Goal: Information Seeking & Learning: Learn about a topic

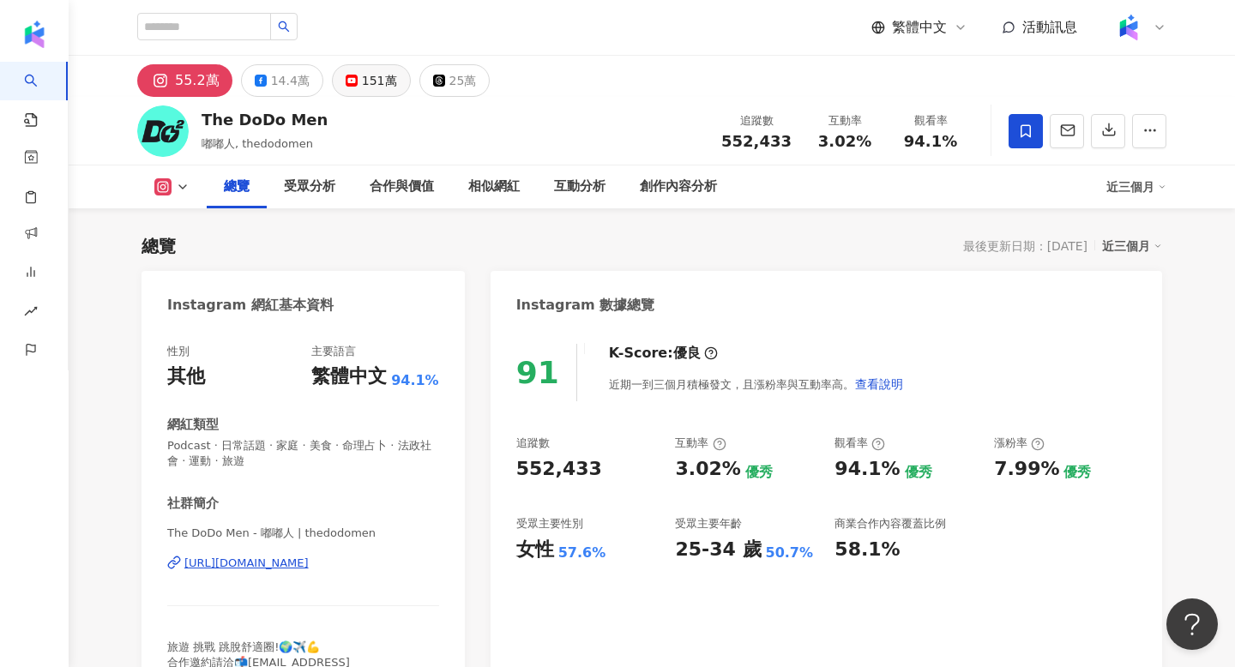
click at [362, 72] on div "151萬" at bounding box center [379, 81] width 35 height 24
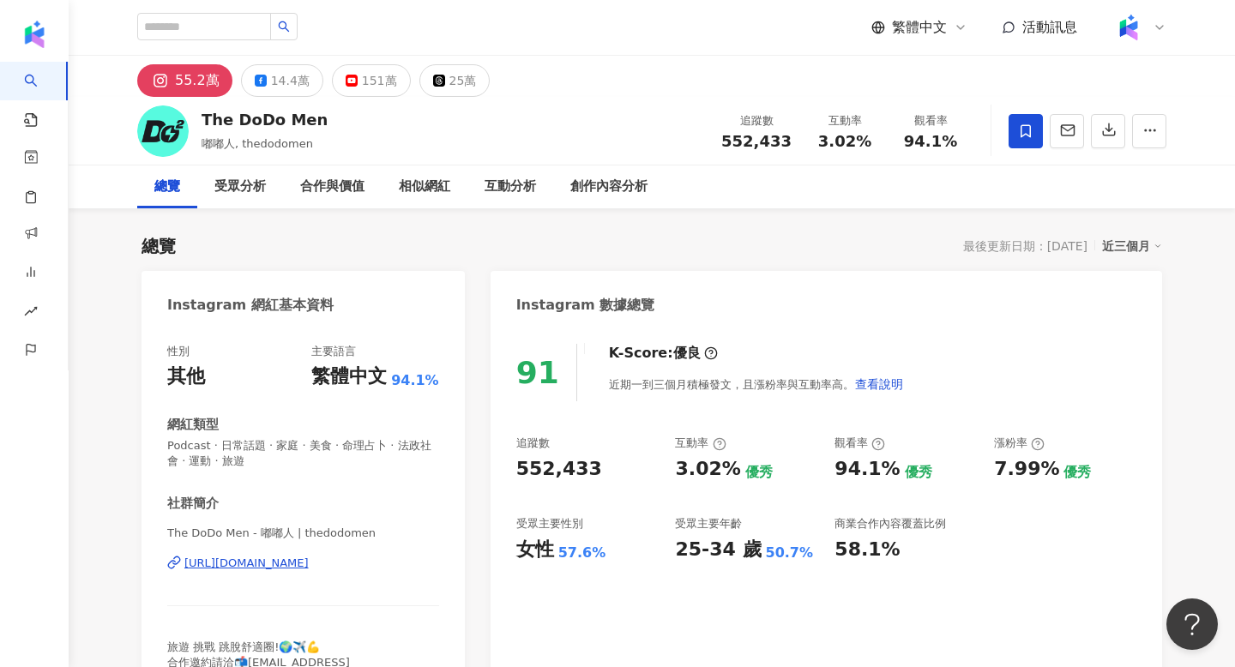
scroll to position [105, 0]
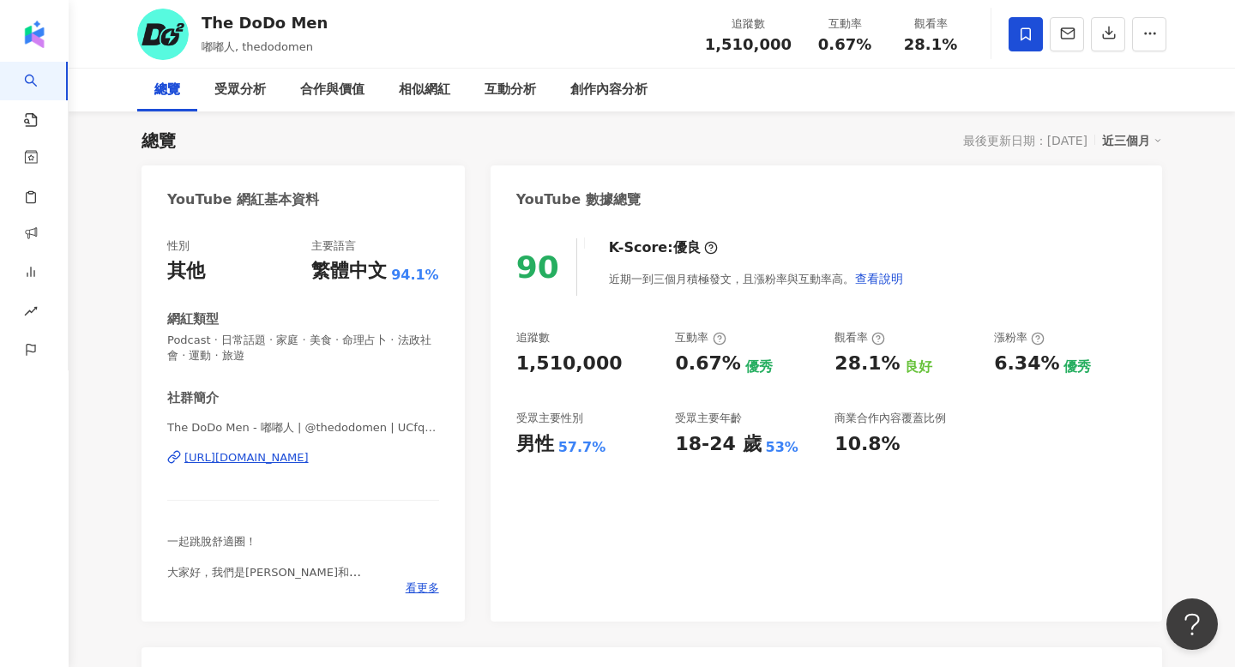
click at [309, 466] on div "https://www.youtube.com/channel/UCfq75-6J5seC82CmtLSFxXw" at bounding box center [246, 457] width 124 height 15
